Goal: Information Seeking & Learning: Compare options

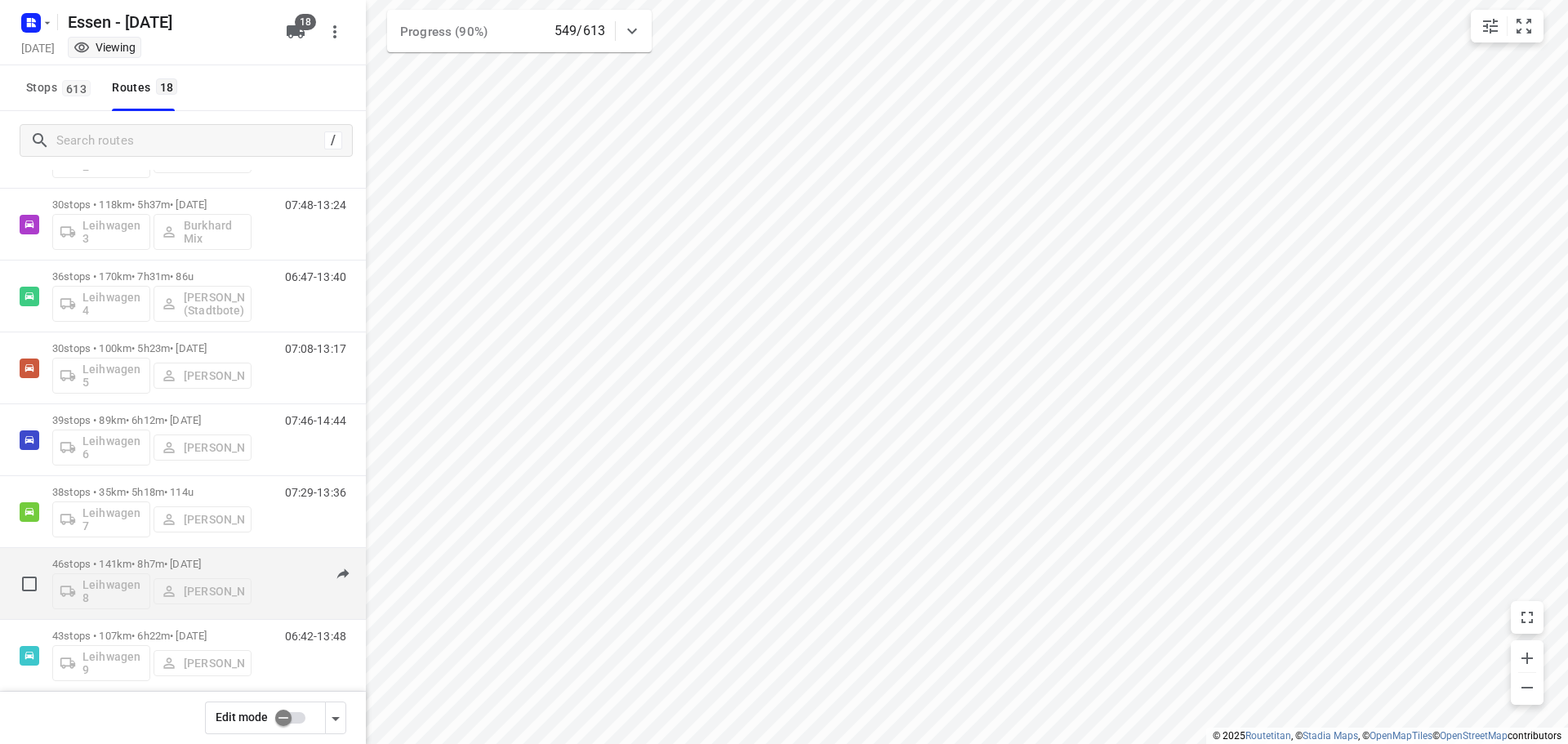
scroll to position [816, 0]
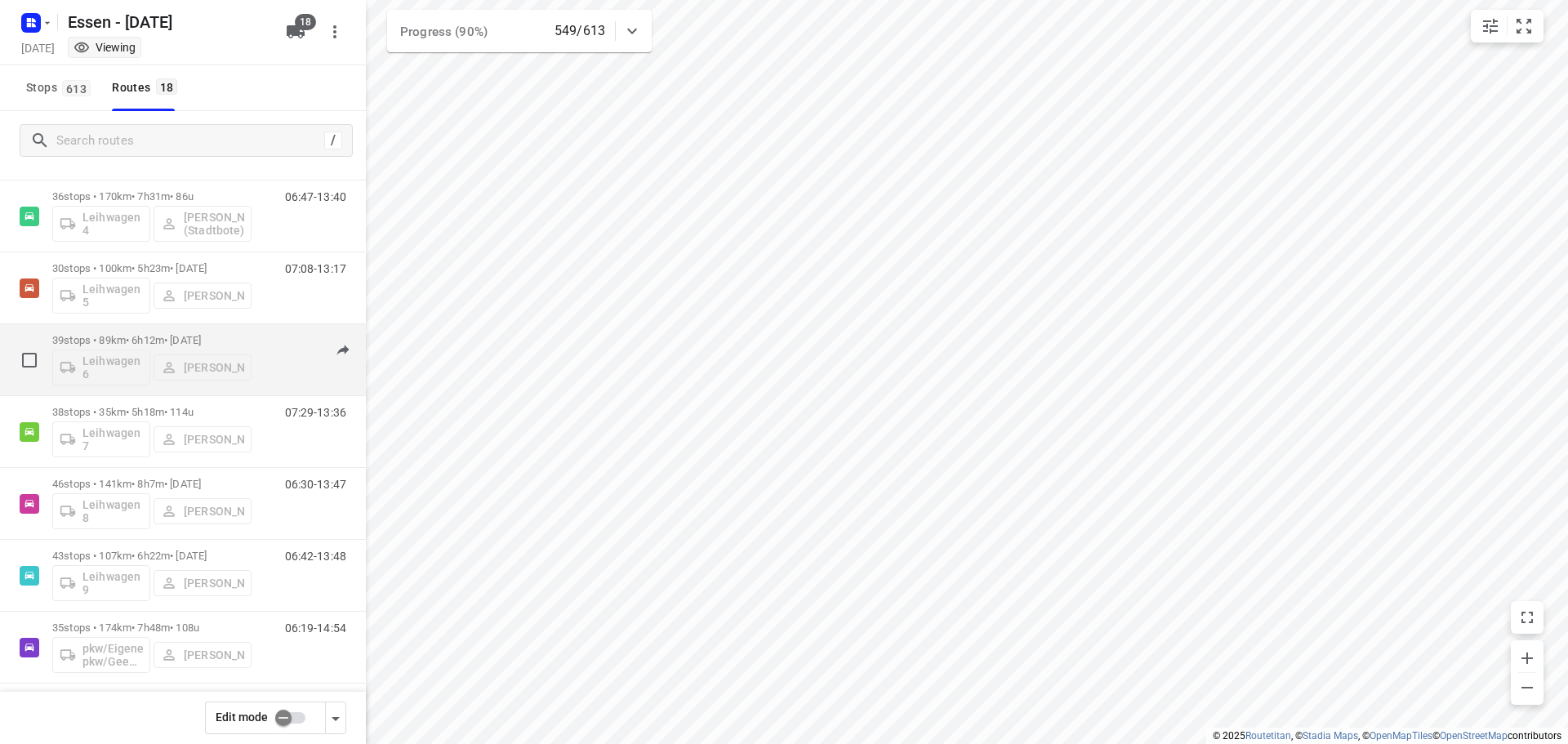
click at [139, 338] on p "39 stops • 89km • 6h12m • [DATE]" at bounding box center [152, 340] width 200 height 13
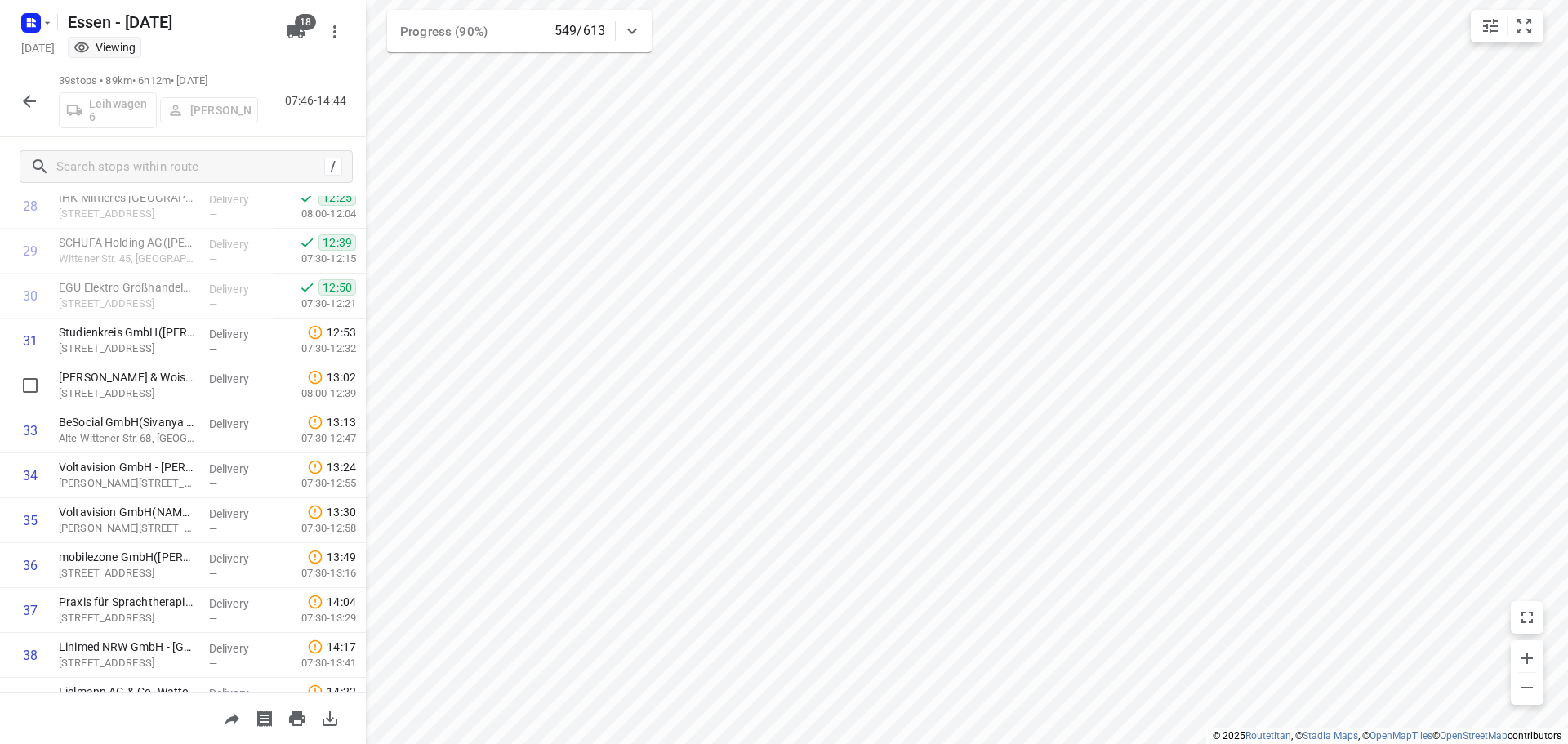
scroll to position [1382, 0]
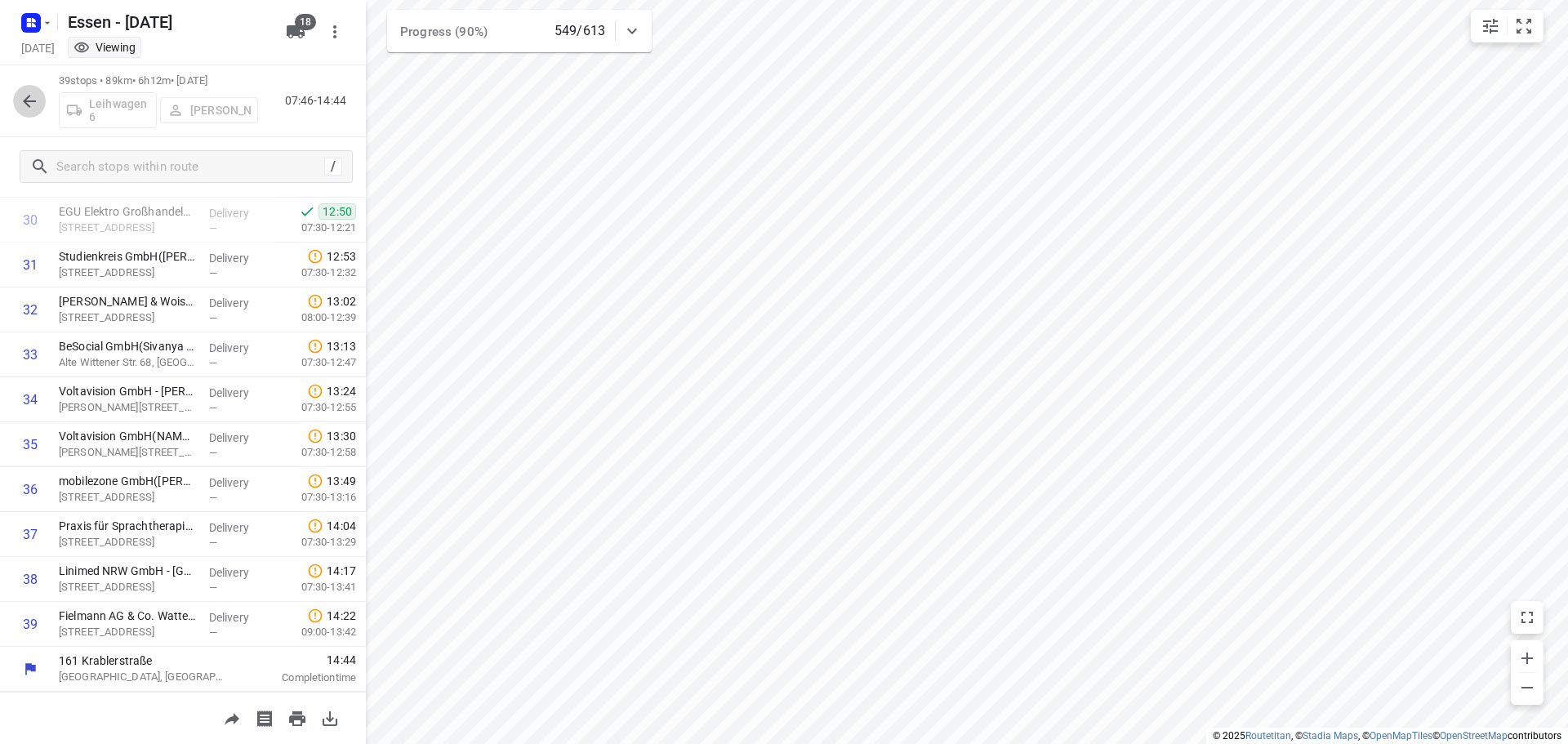
click at [27, 109] on icon "button" at bounding box center [29, 102] width 20 height 20
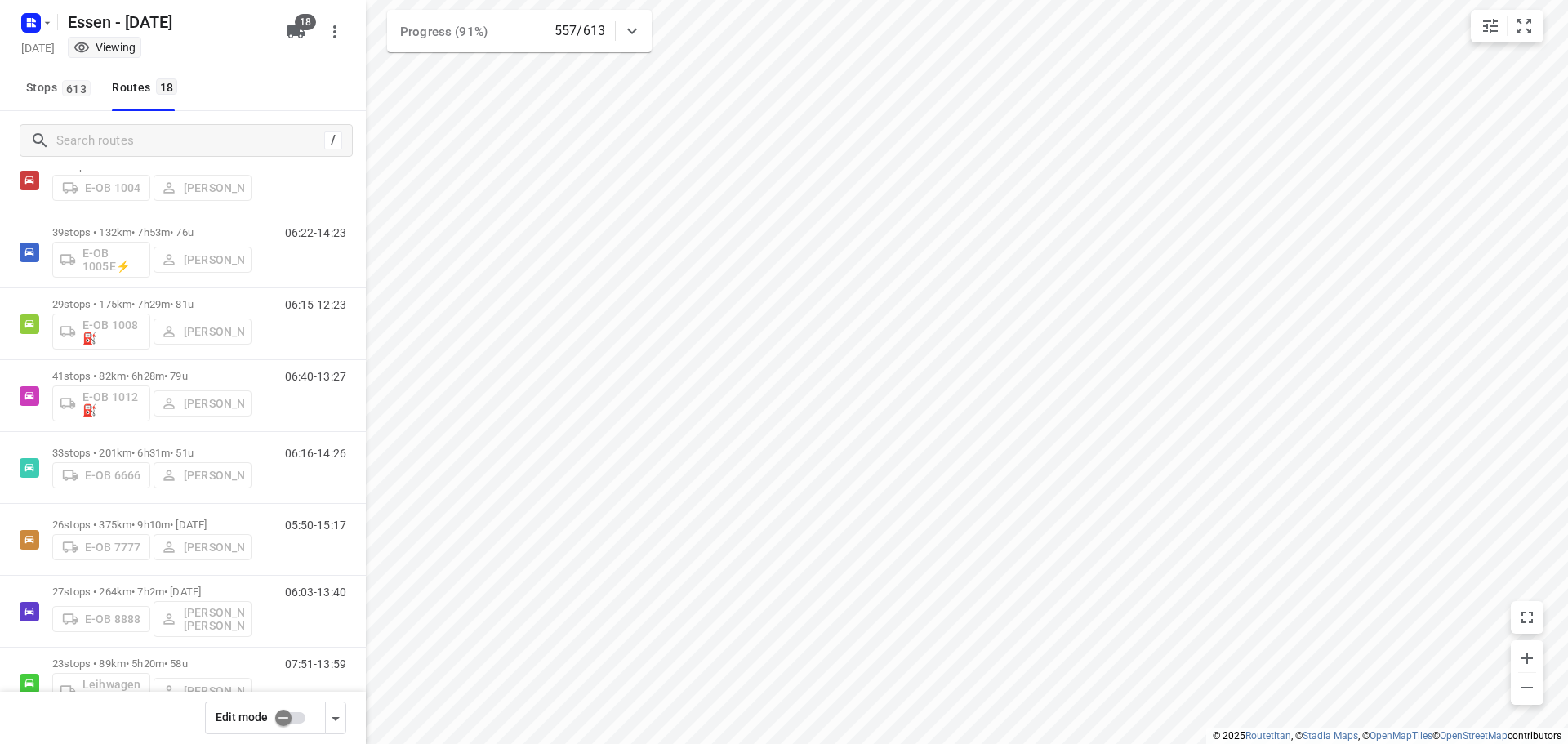
scroll to position [0, 0]
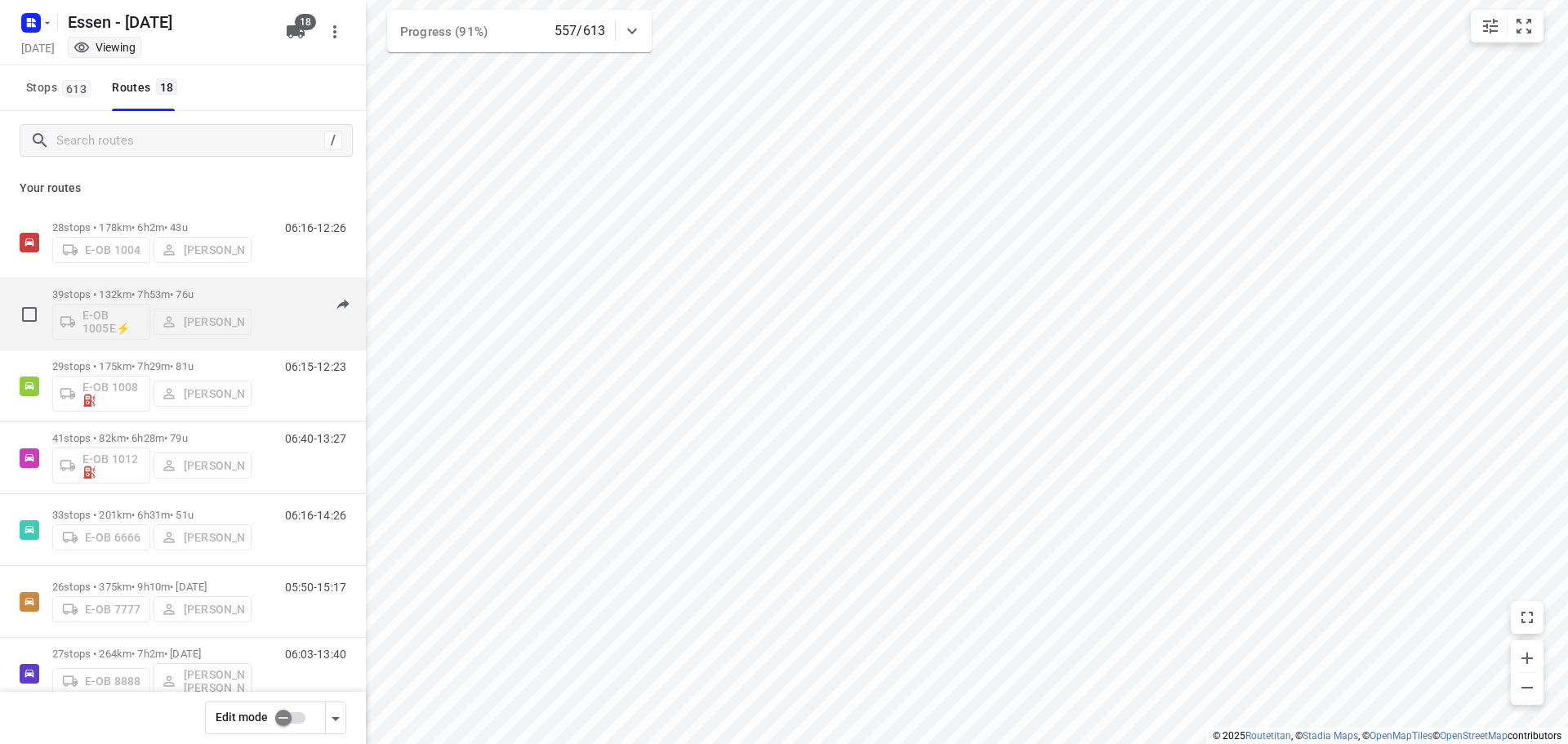
click at [128, 289] on p "39 stops • 132km • 7h53m • [DATE]" at bounding box center [152, 294] width 200 height 13
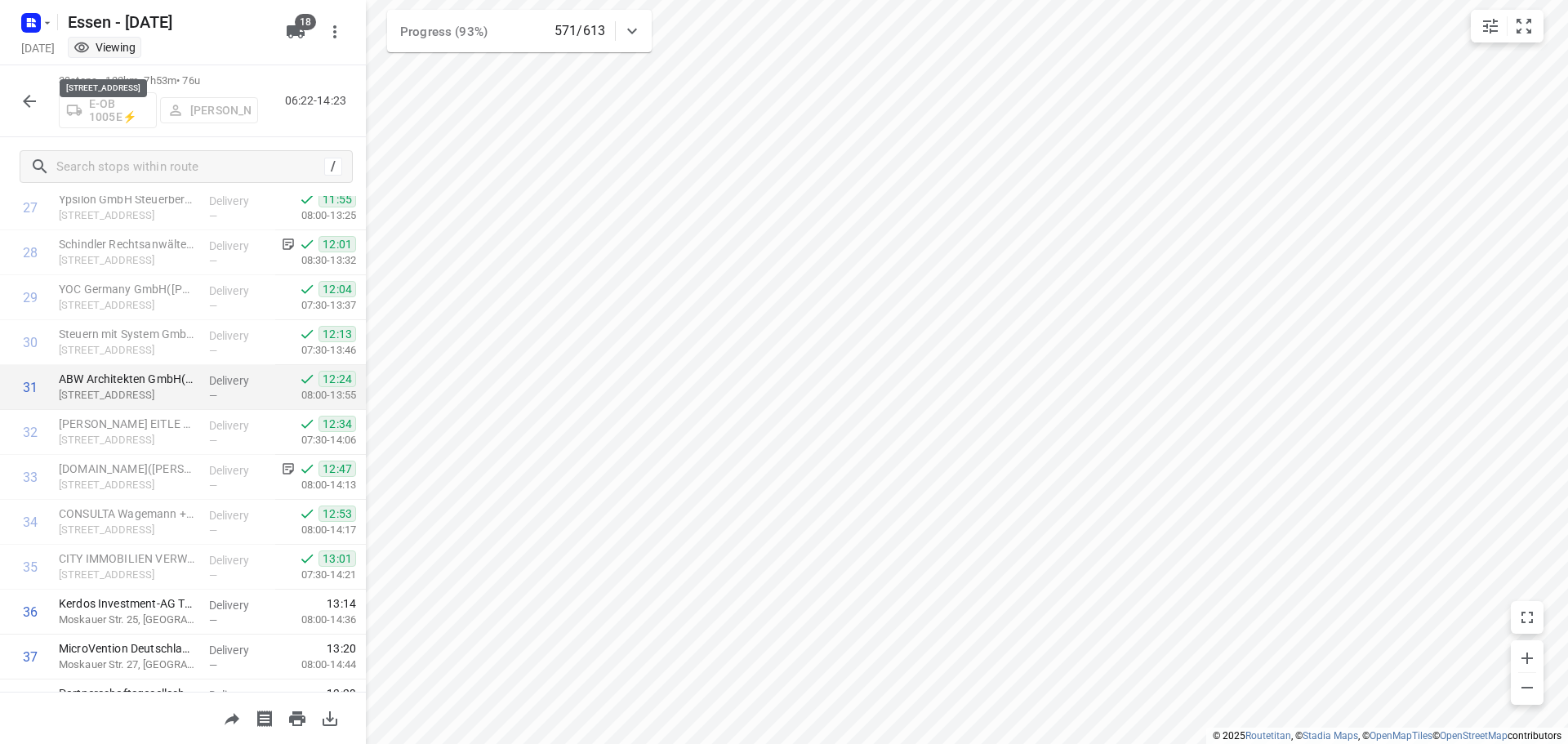
scroll to position [1382, 0]
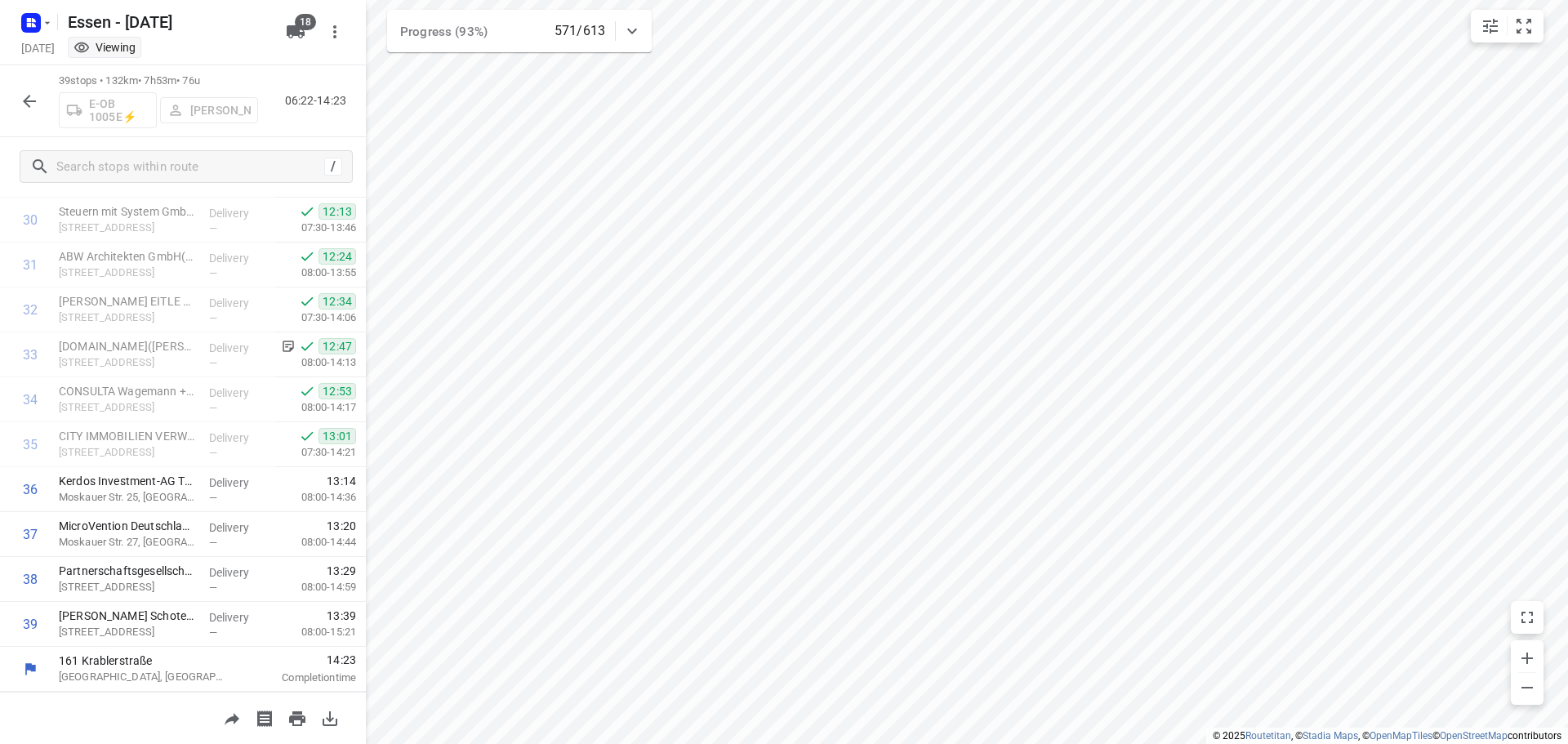
click at [26, 101] on icon "button" at bounding box center [28, 101] width 13 height 13
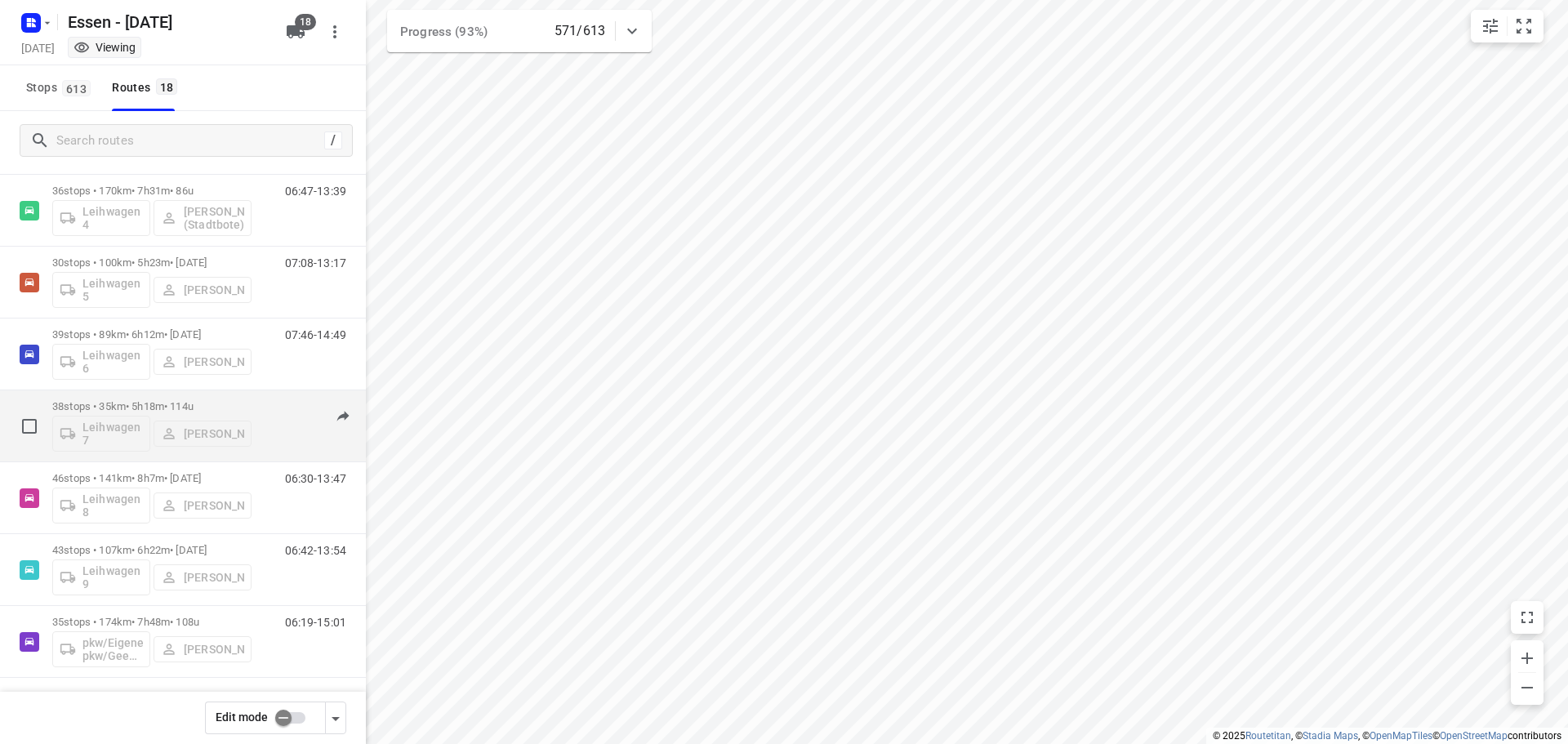
scroll to position [824, 0]
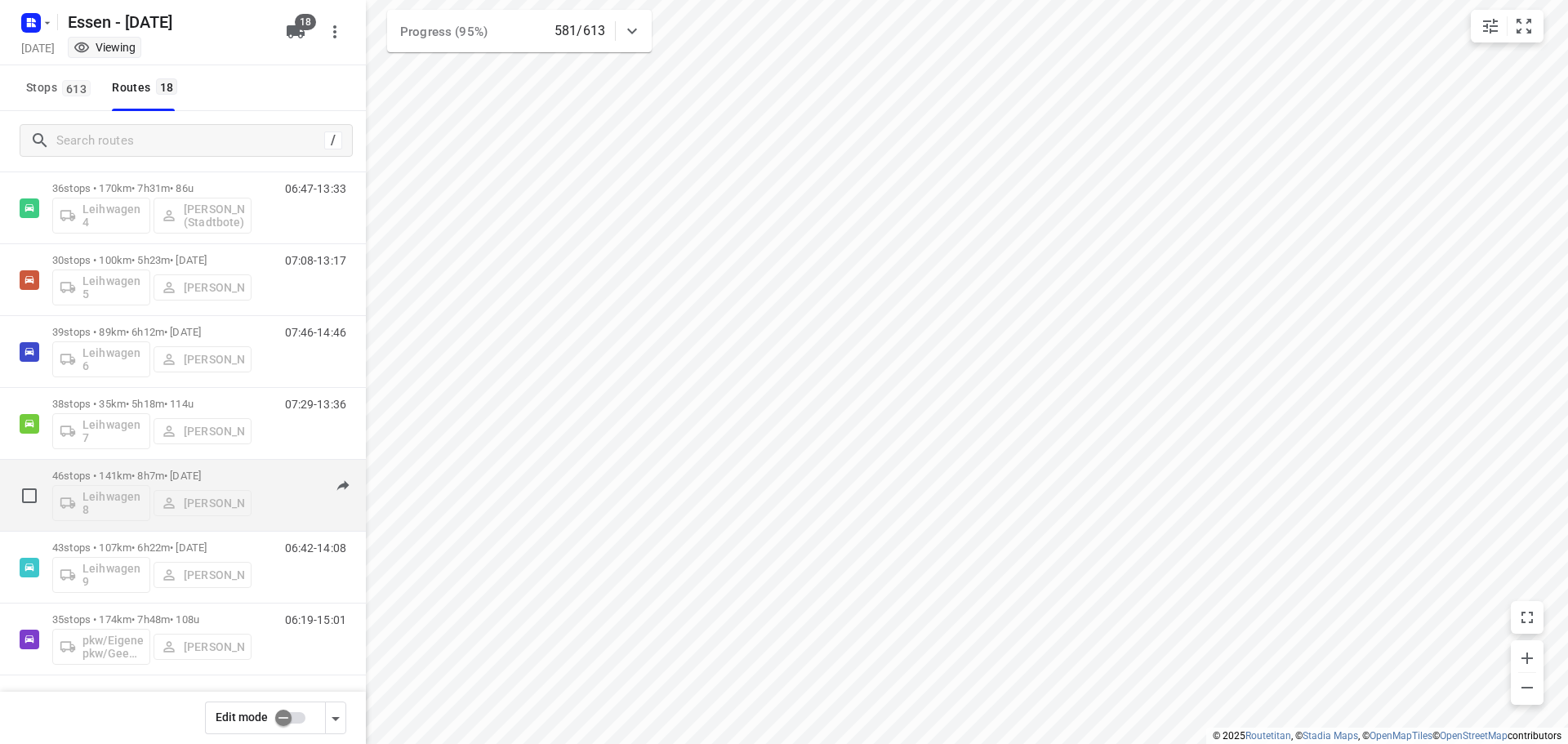
click at [156, 476] on p "46 stops • 141km • 8h7m • [DATE]" at bounding box center [152, 475] width 200 height 13
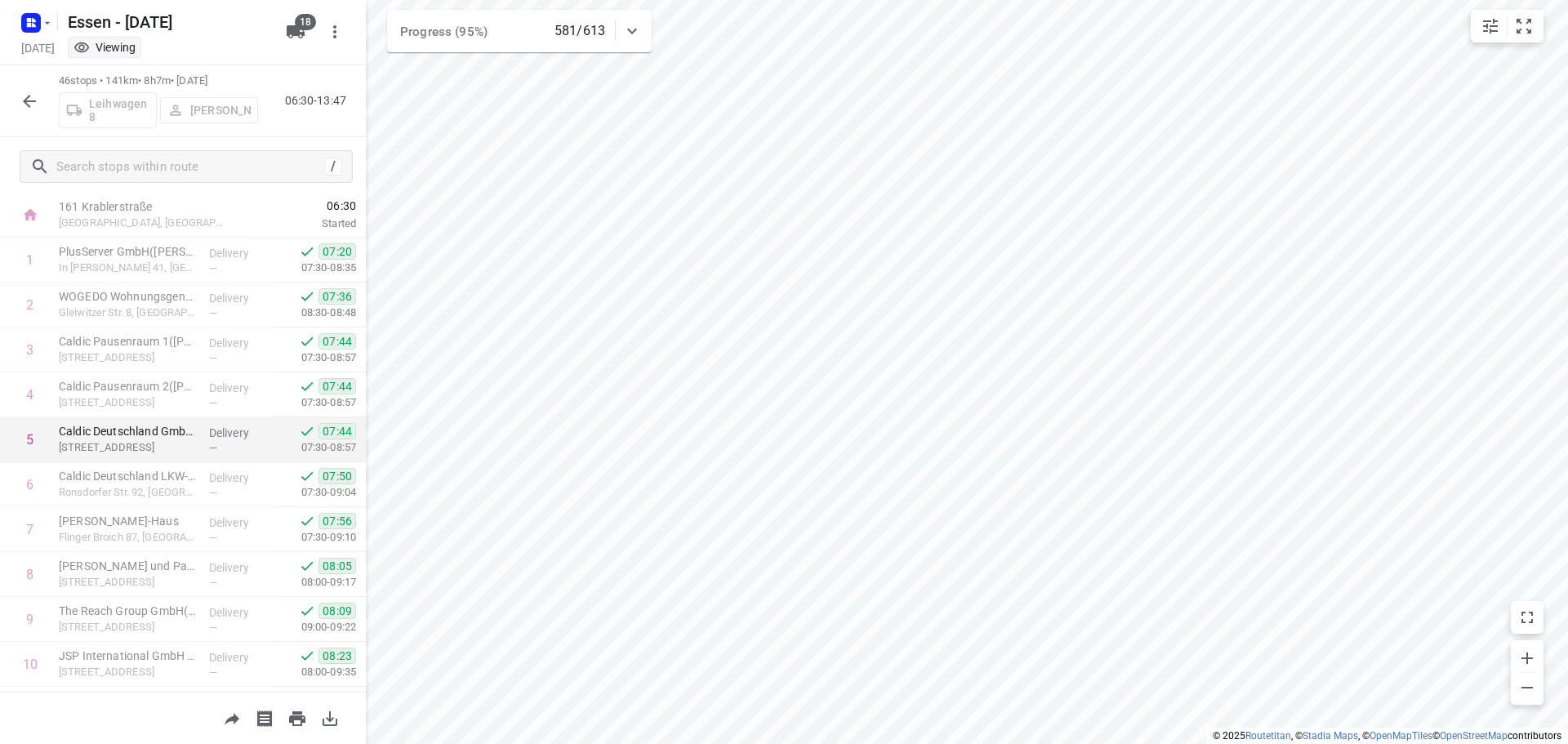
scroll to position [0, 0]
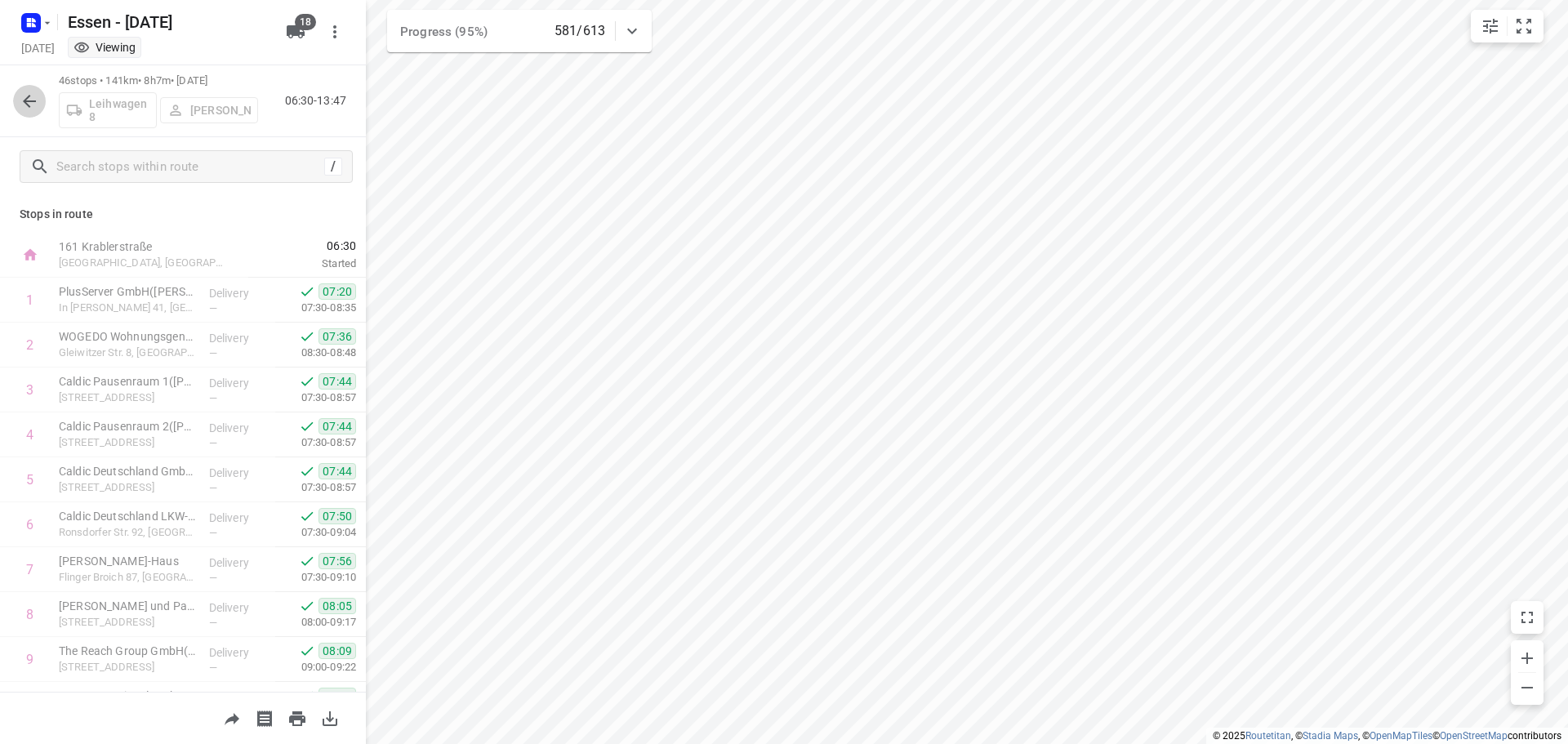
click at [31, 101] on icon "button" at bounding box center [28, 101] width 13 height 13
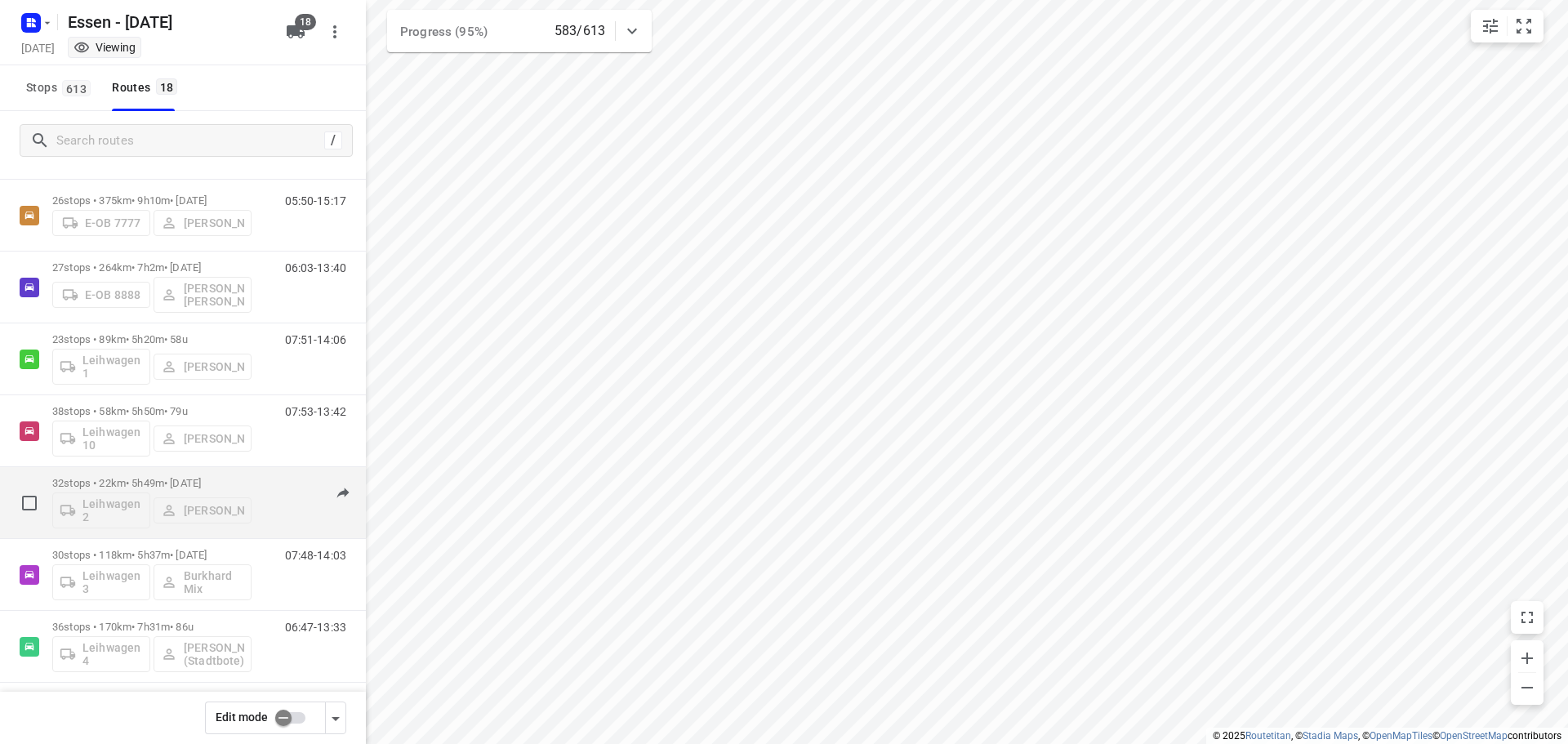
scroll to position [408, 0]
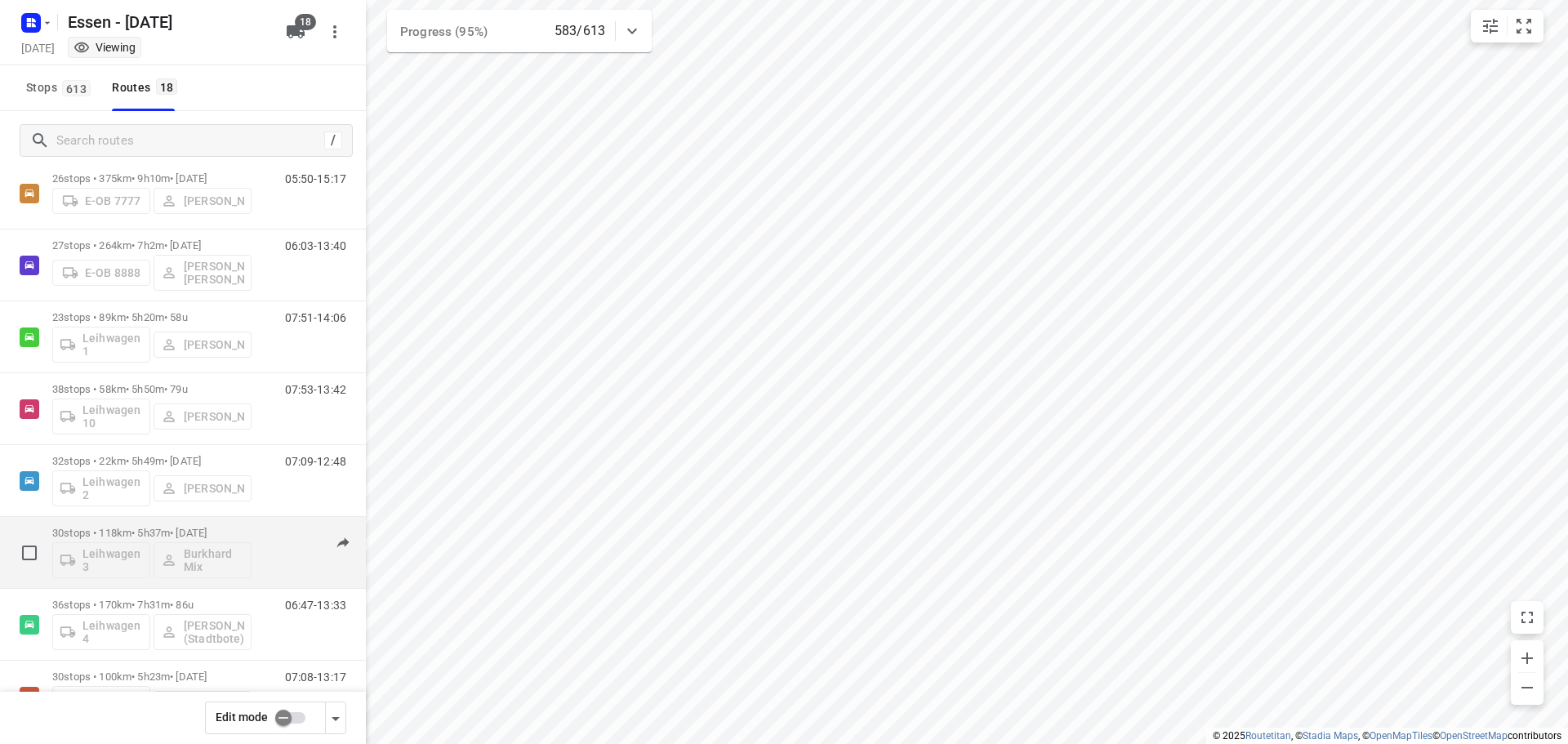
click at [162, 530] on p "30 stops • 118km • 5h37m • [DATE]" at bounding box center [152, 533] width 200 height 13
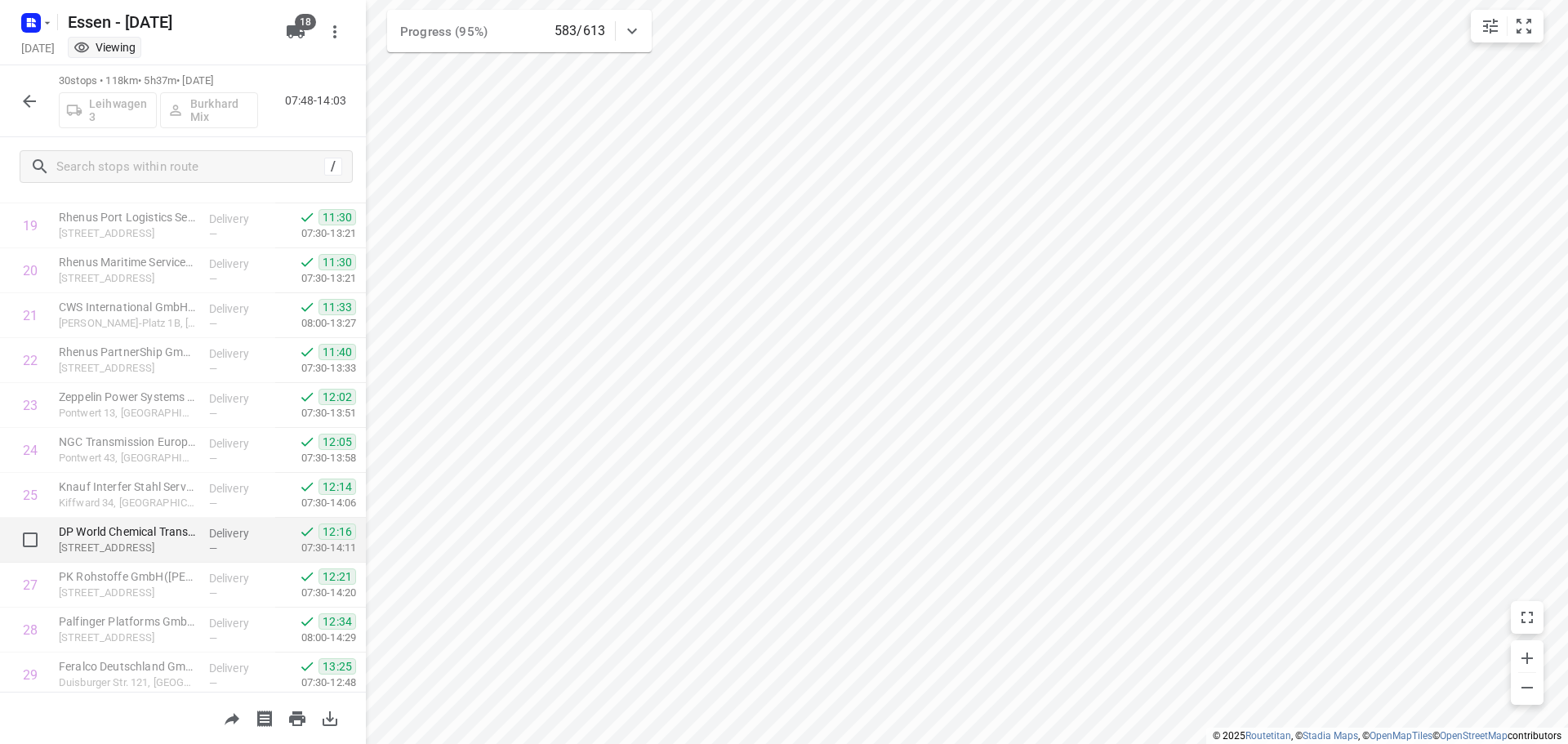
scroll to position [978, 0]
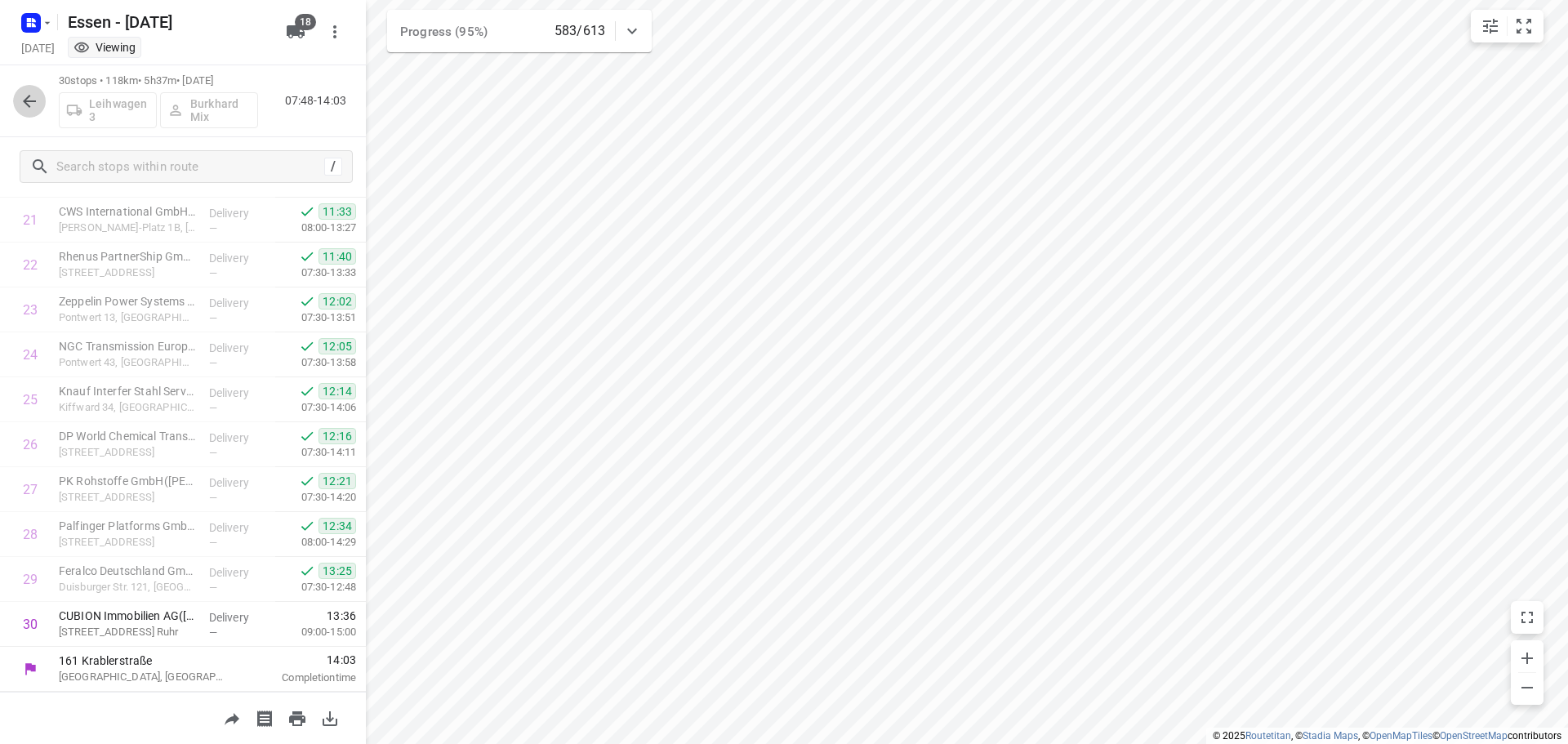
click at [28, 102] on icon "button" at bounding box center [29, 102] width 20 height 20
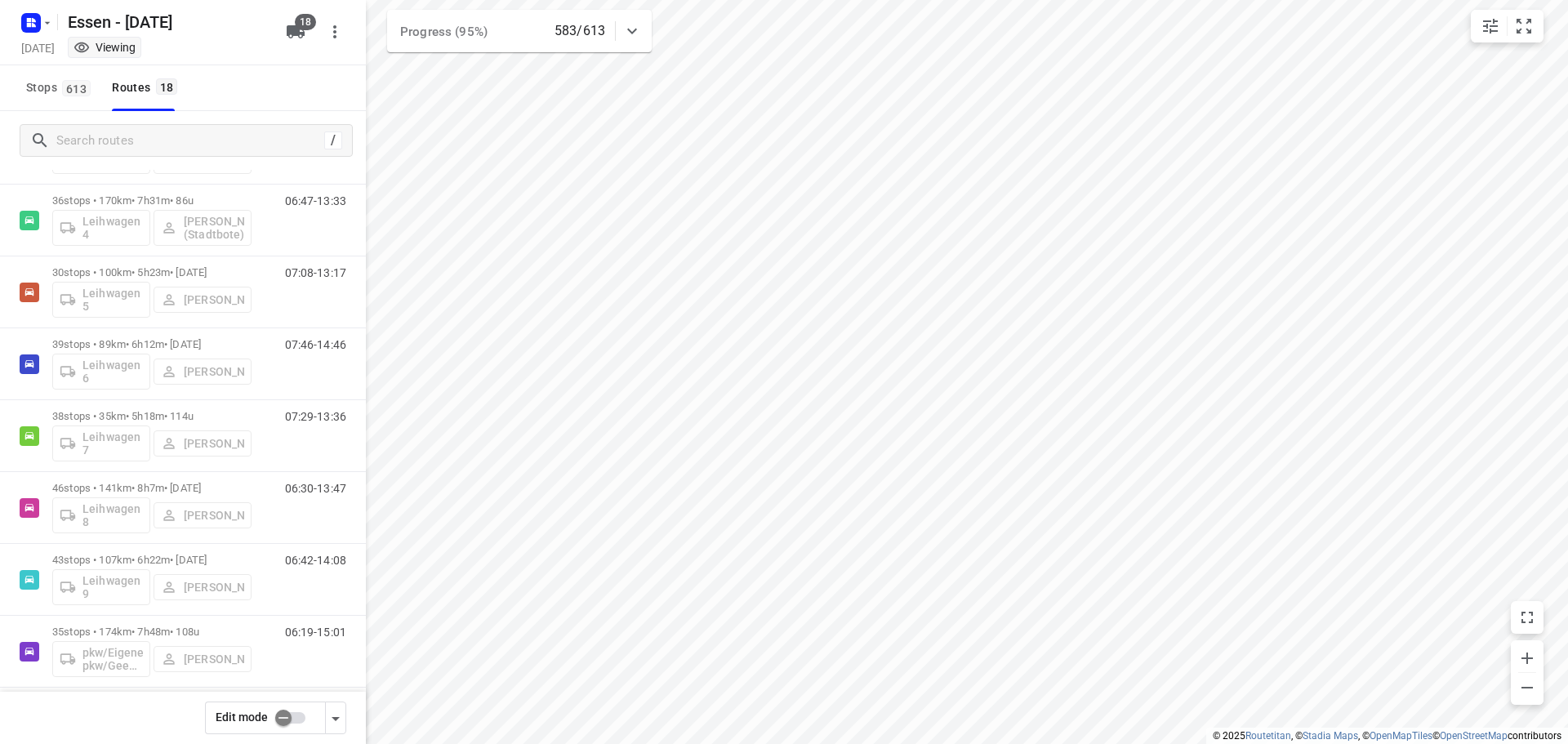
scroll to position [824, 0]
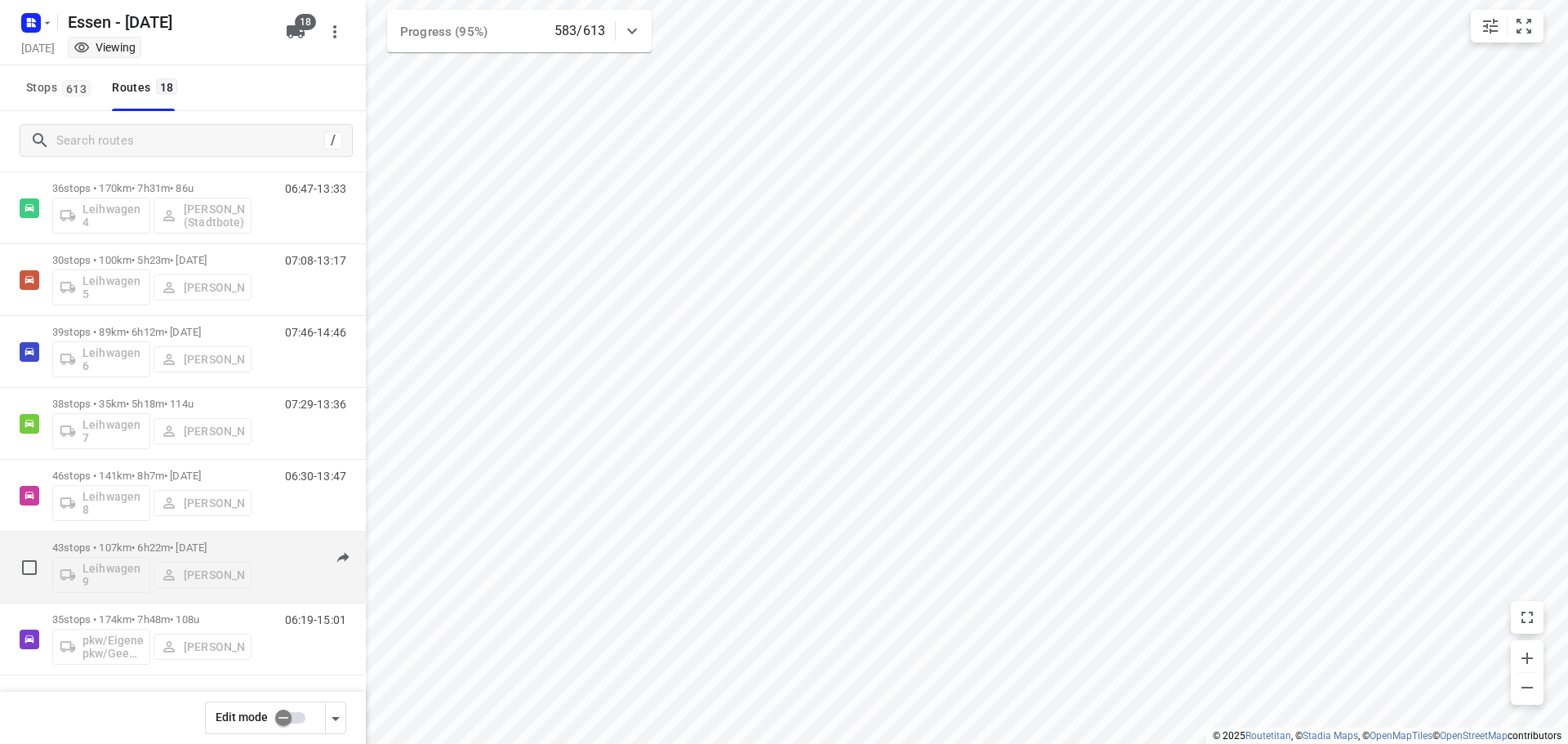
click at [153, 538] on div "43 stops • 107km • 6h22m • [DATE] Leihwagen 9 [PERSON_NAME]" at bounding box center [152, 566] width 200 height 67
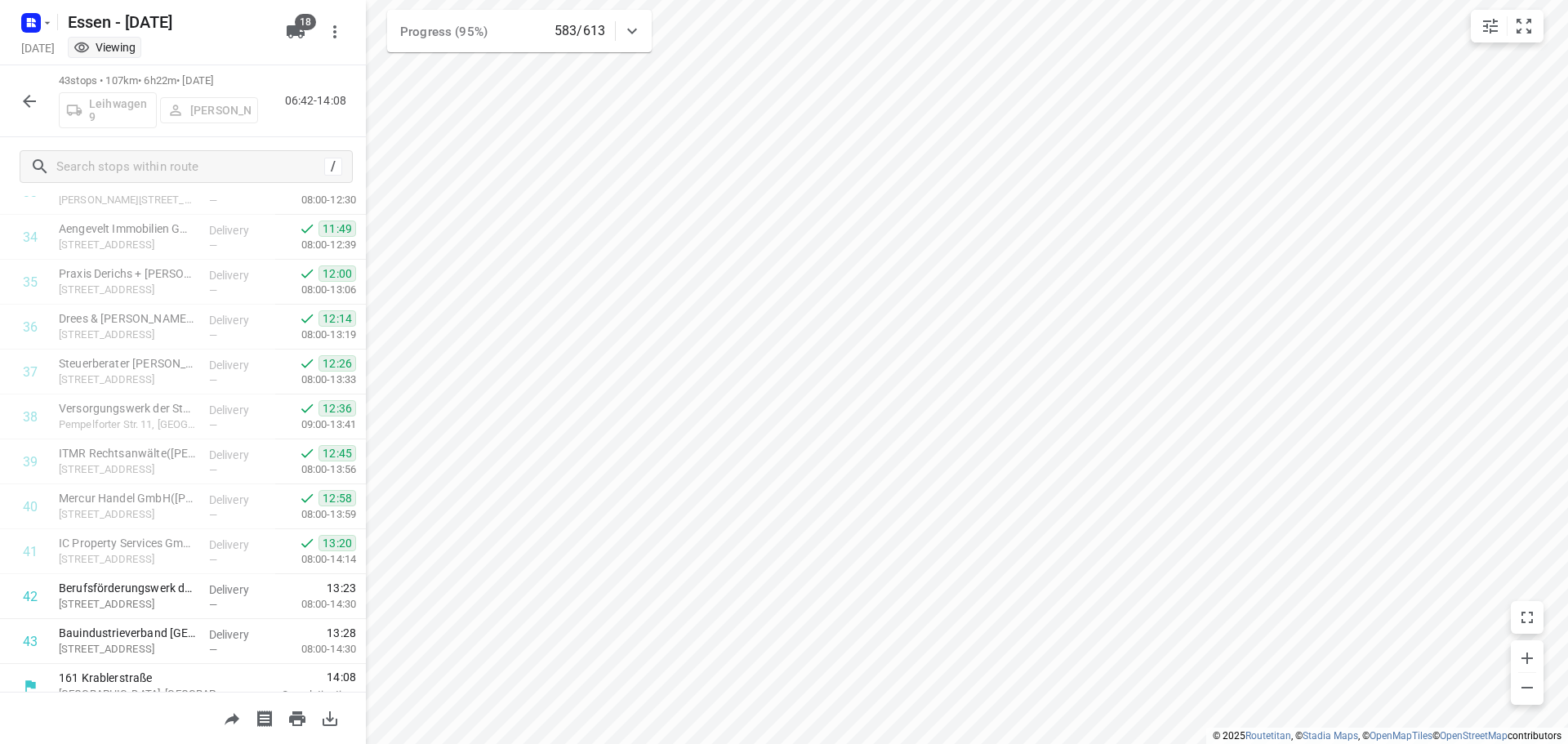
scroll to position [1561, 0]
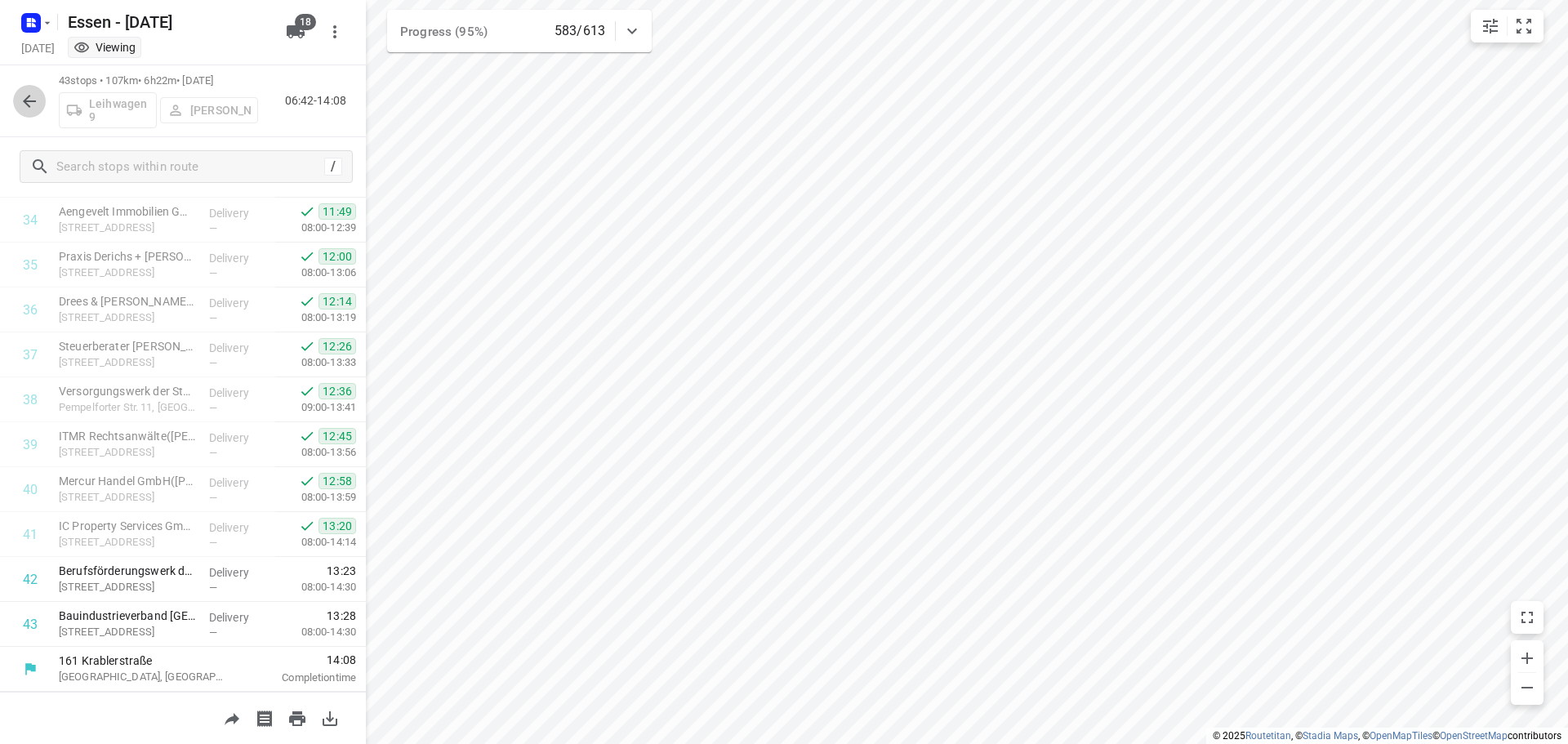
click at [29, 96] on icon "button" at bounding box center [28, 101] width 13 height 13
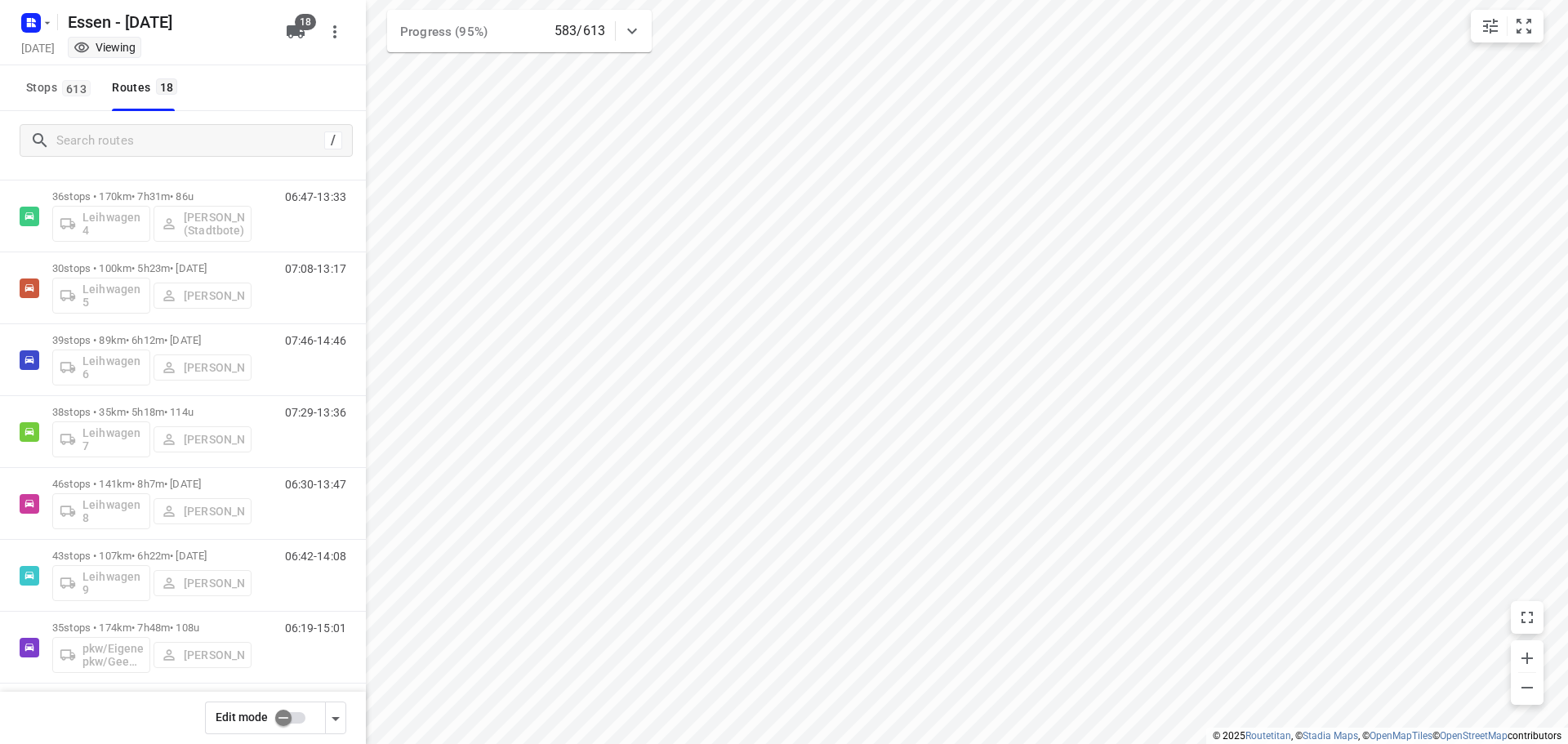
scroll to position [824, 0]
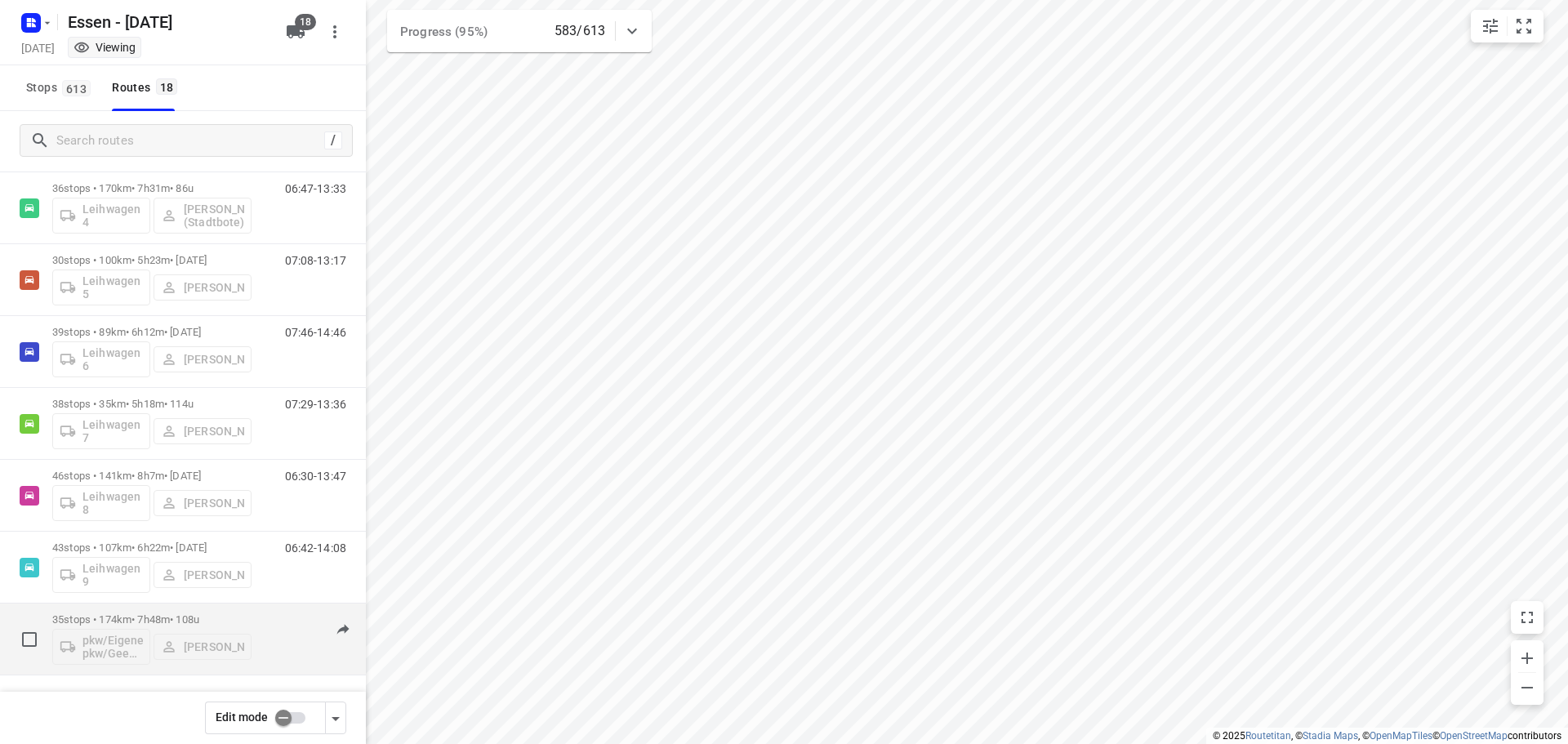
click at [177, 620] on p "35 stops • 174km • 7h48m • [DATE]" at bounding box center [152, 619] width 200 height 13
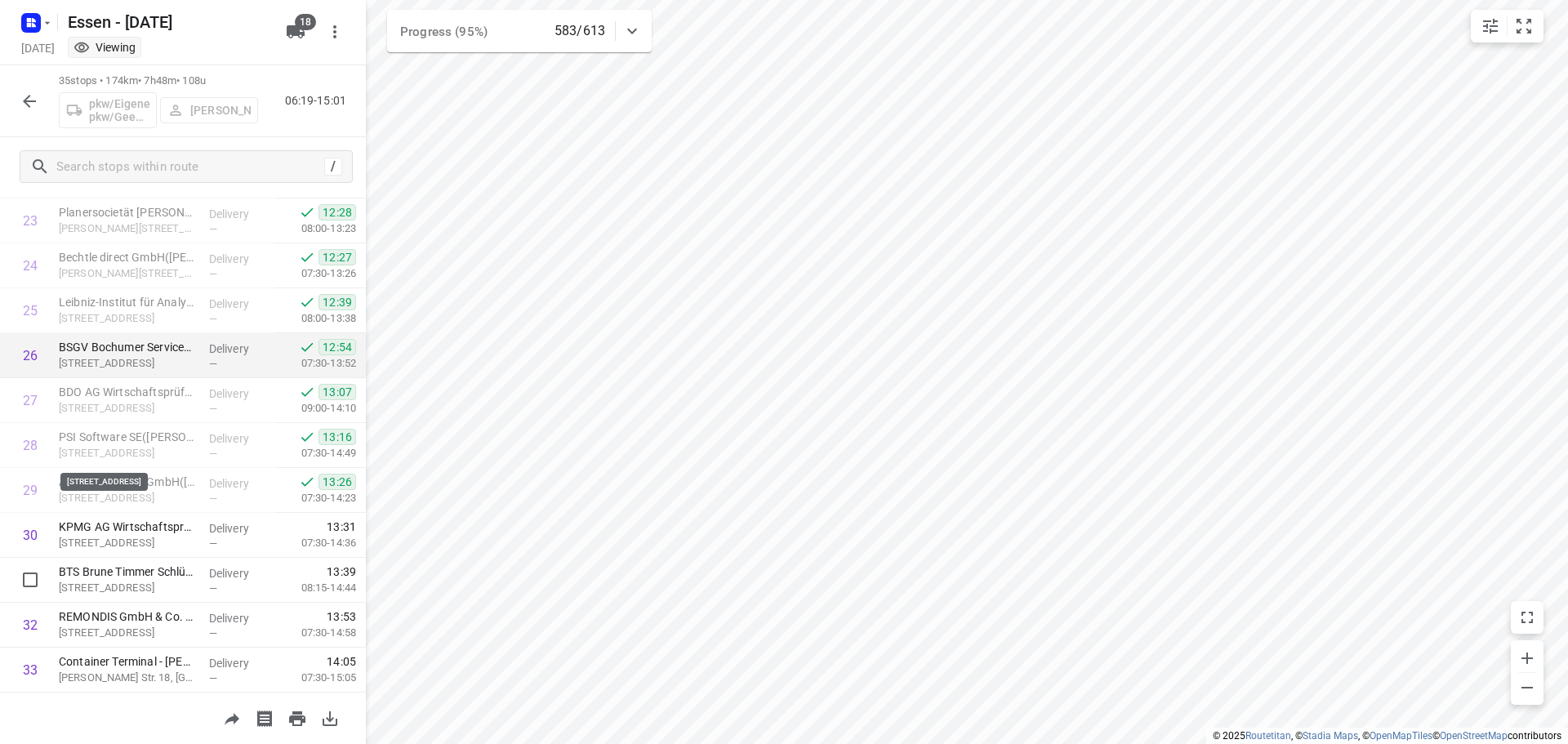
scroll to position [1203, 0]
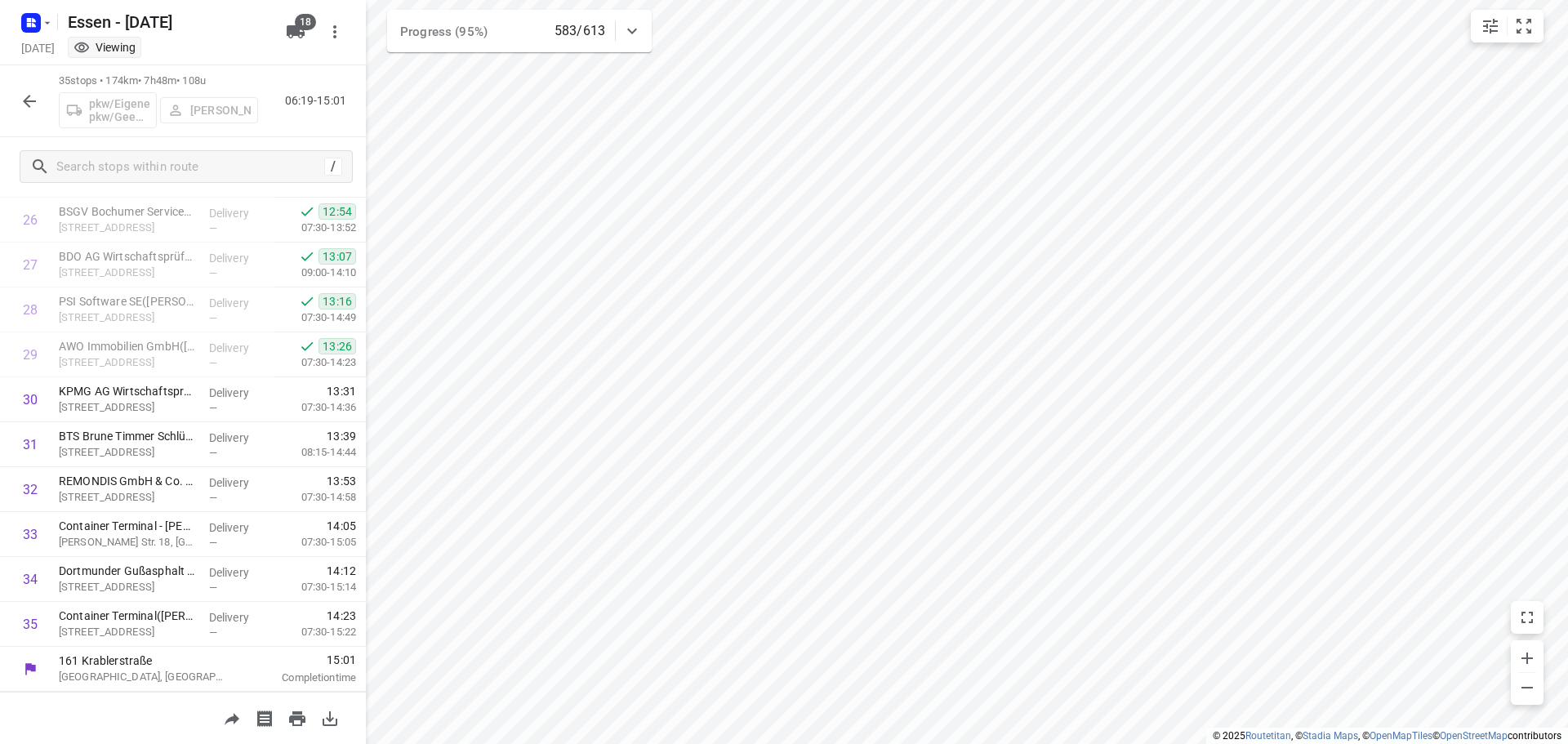
click at [41, 106] on button "button" at bounding box center [28, 101] width 32 height 32
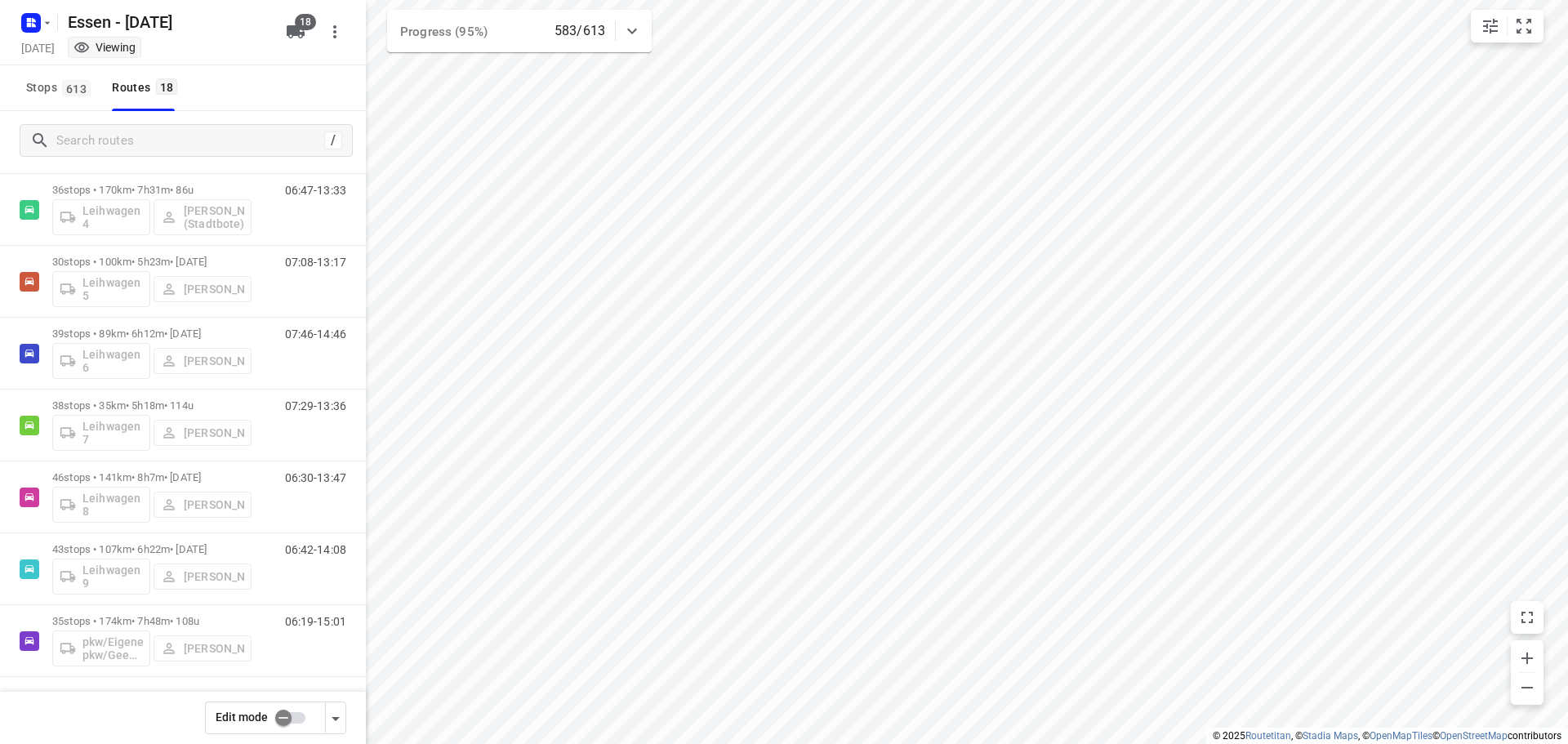
scroll to position [824, 0]
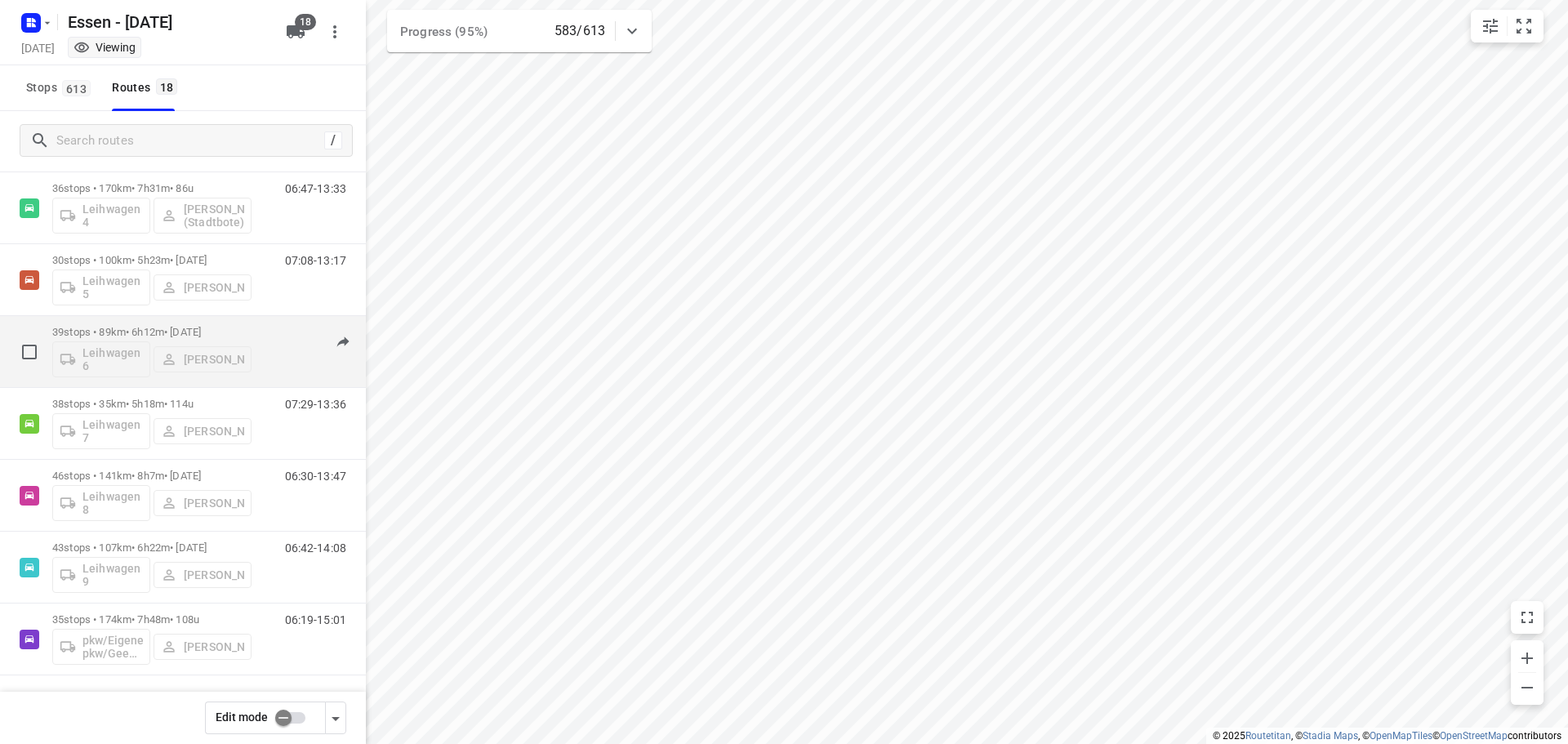
click at [147, 328] on p "39 stops • 89km • 6h12m • [DATE]" at bounding box center [152, 331] width 200 height 13
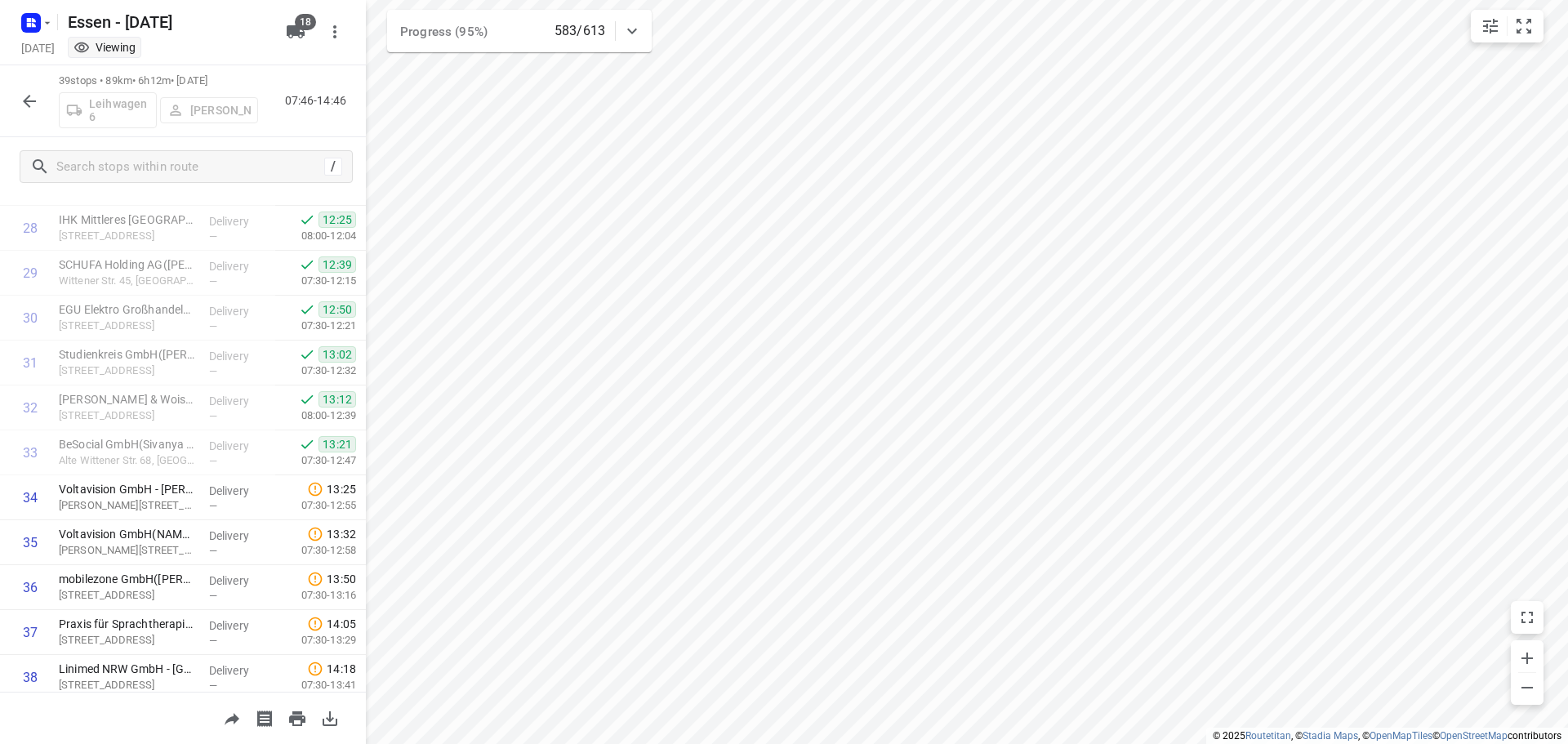
scroll to position [1382, 0]
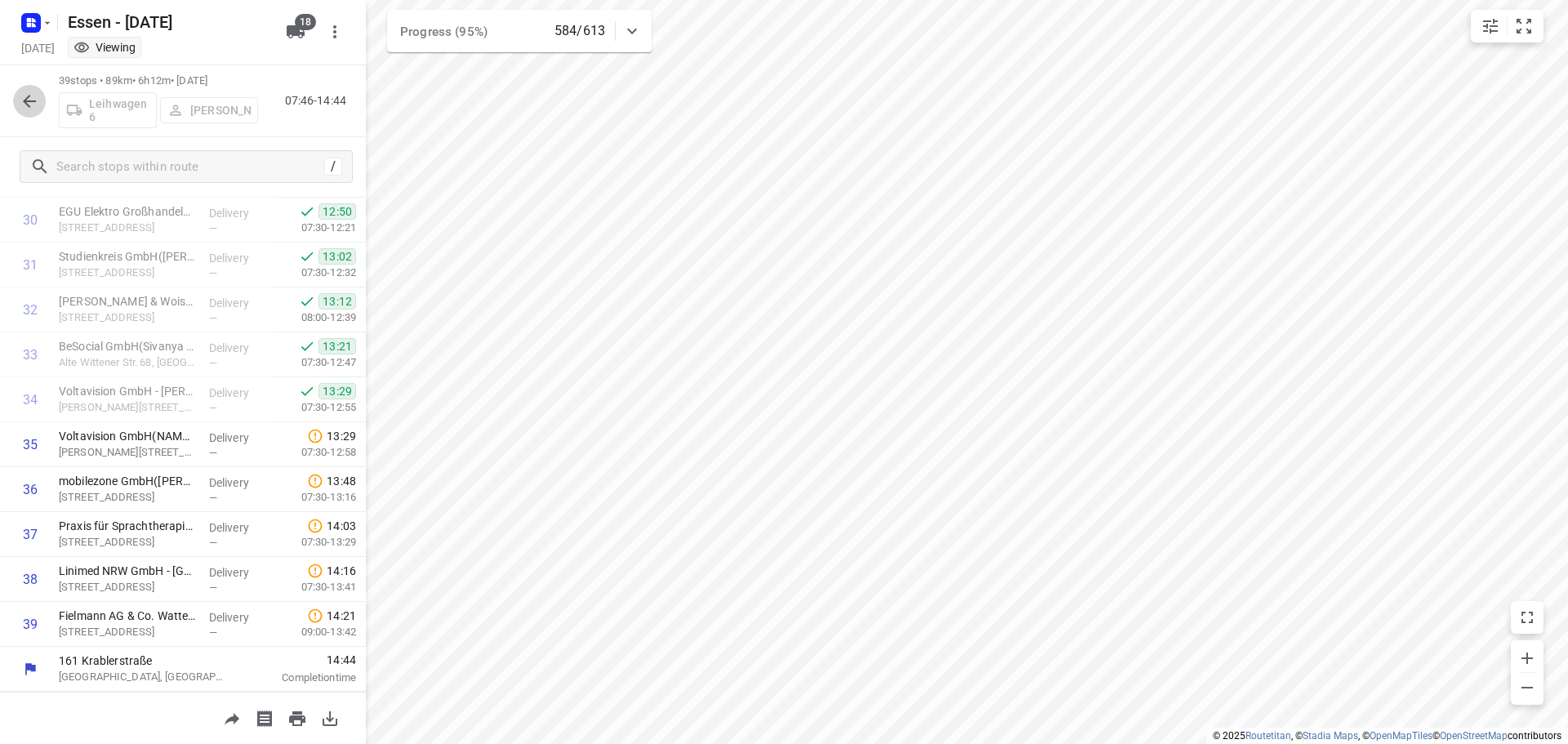
click at [28, 111] on button "button" at bounding box center [28, 101] width 32 height 32
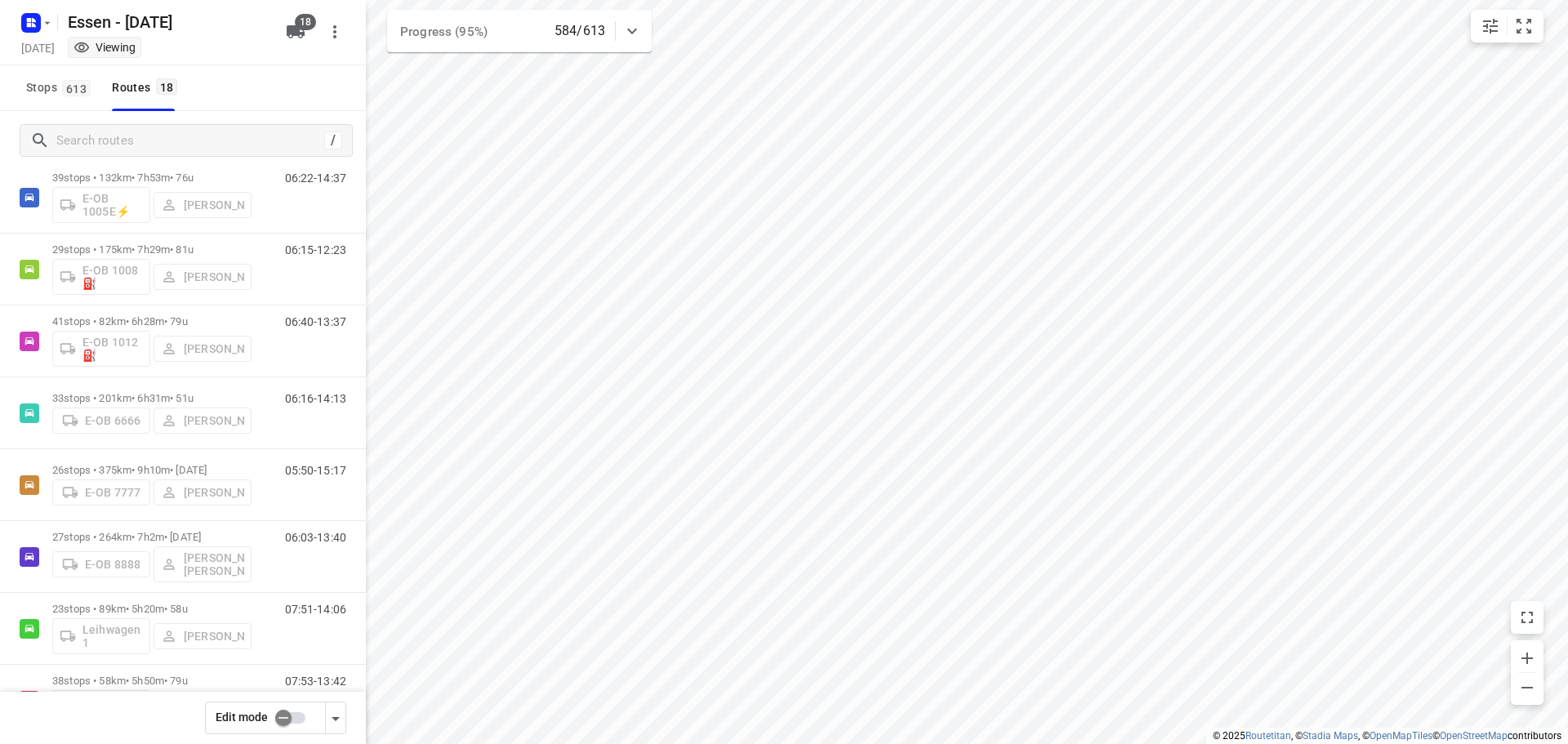
scroll to position [0, 0]
